Goal: Information Seeking & Learning: Learn about a topic

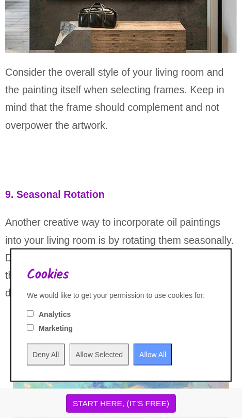
scroll to position [4464, 0]
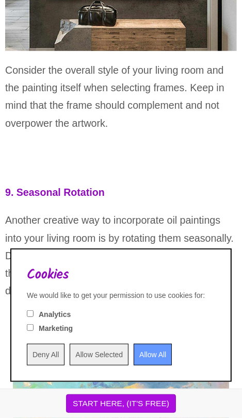
click at [47, 365] on input "Deny All" at bounding box center [46, 355] width 38 height 22
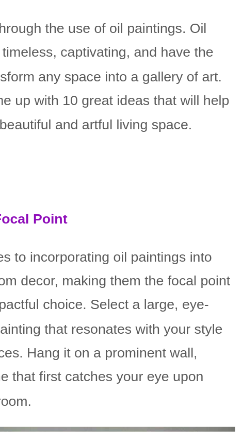
scroll to position [388, 0]
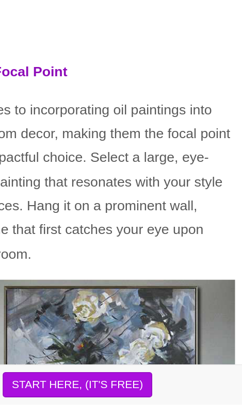
scroll to position [373, 0]
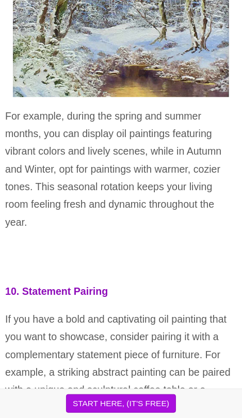
scroll to position [5125, 0]
